Goal: Find specific page/section: Find specific page/section

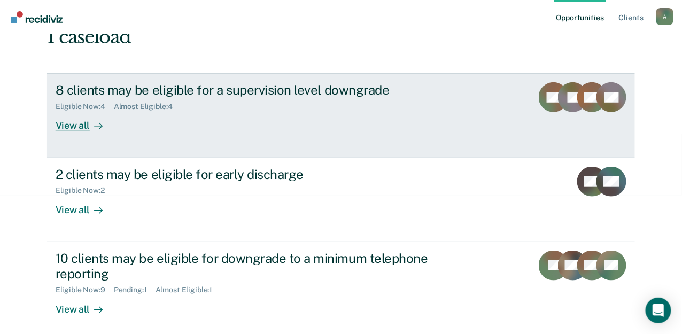
scroll to position [164, 0]
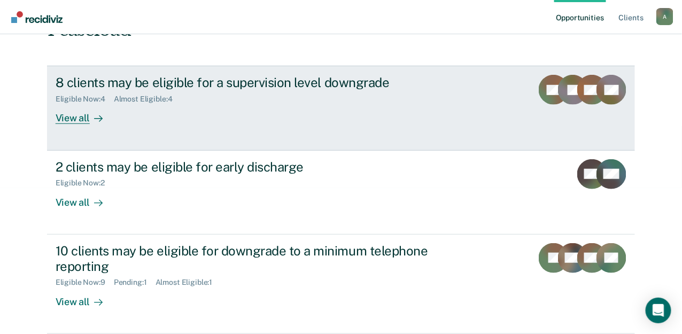
click at [110, 120] on div "View all" at bounding box center [86, 114] width 60 height 21
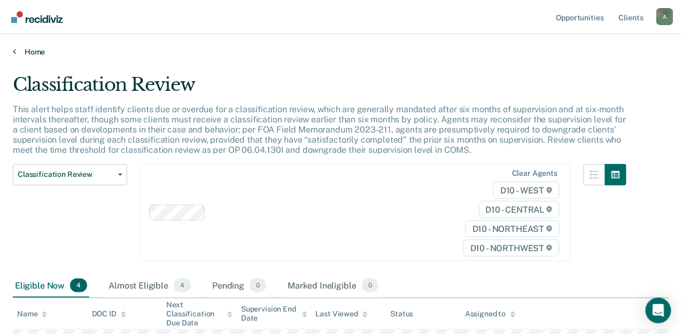
click at [26, 49] on link "Home" at bounding box center [341, 52] width 656 height 10
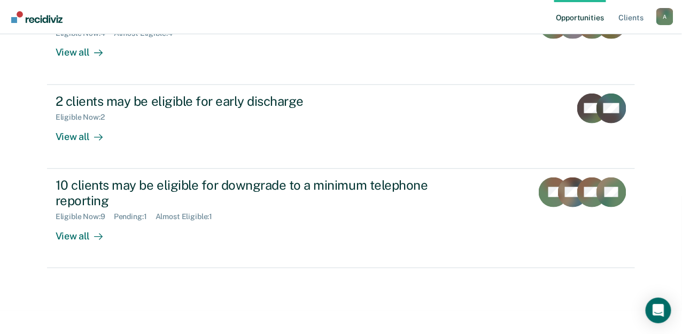
scroll to position [239, 0]
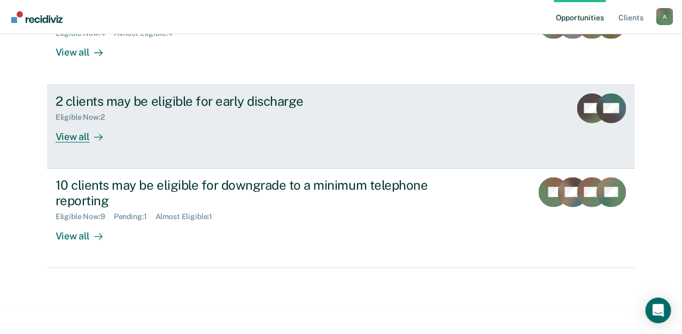
click at [115, 131] on div "View all" at bounding box center [86, 132] width 60 height 21
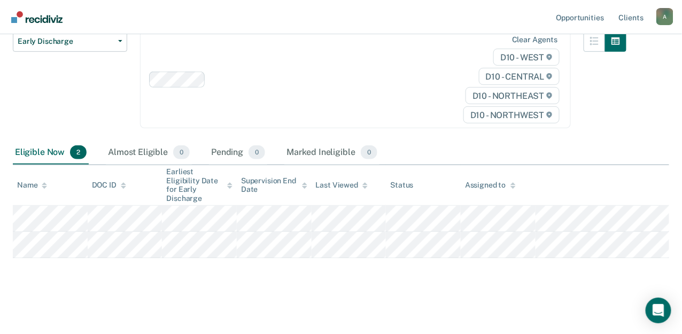
scroll to position [123, 0]
